Goal: Task Accomplishment & Management: Complete application form

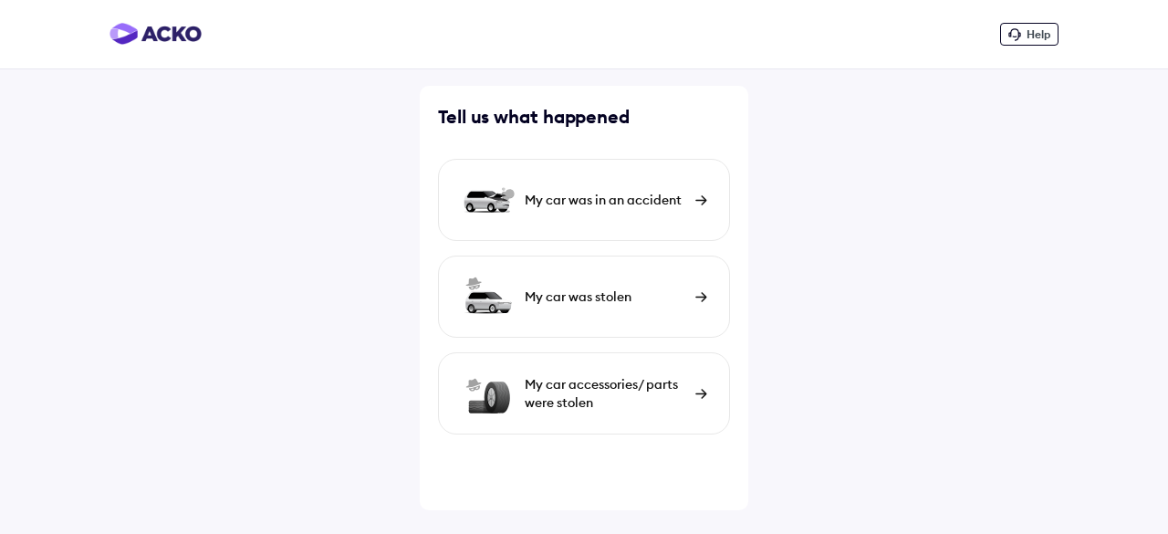
click at [144, 38] on img at bounding box center [156, 34] width 92 height 22
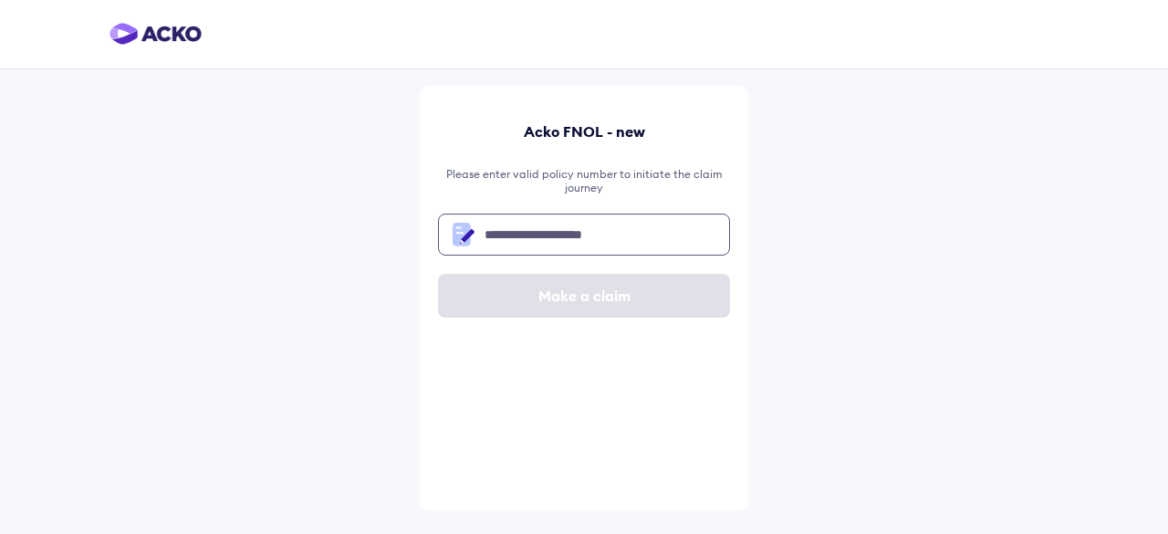
click at [585, 231] on input "text" at bounding box center [584, 235] width 292 height 42
click at [142, 38] on img at bounding box center [156, 34] width 92 height 22
